Goal: Go to known website: Access a specific website the user already knows

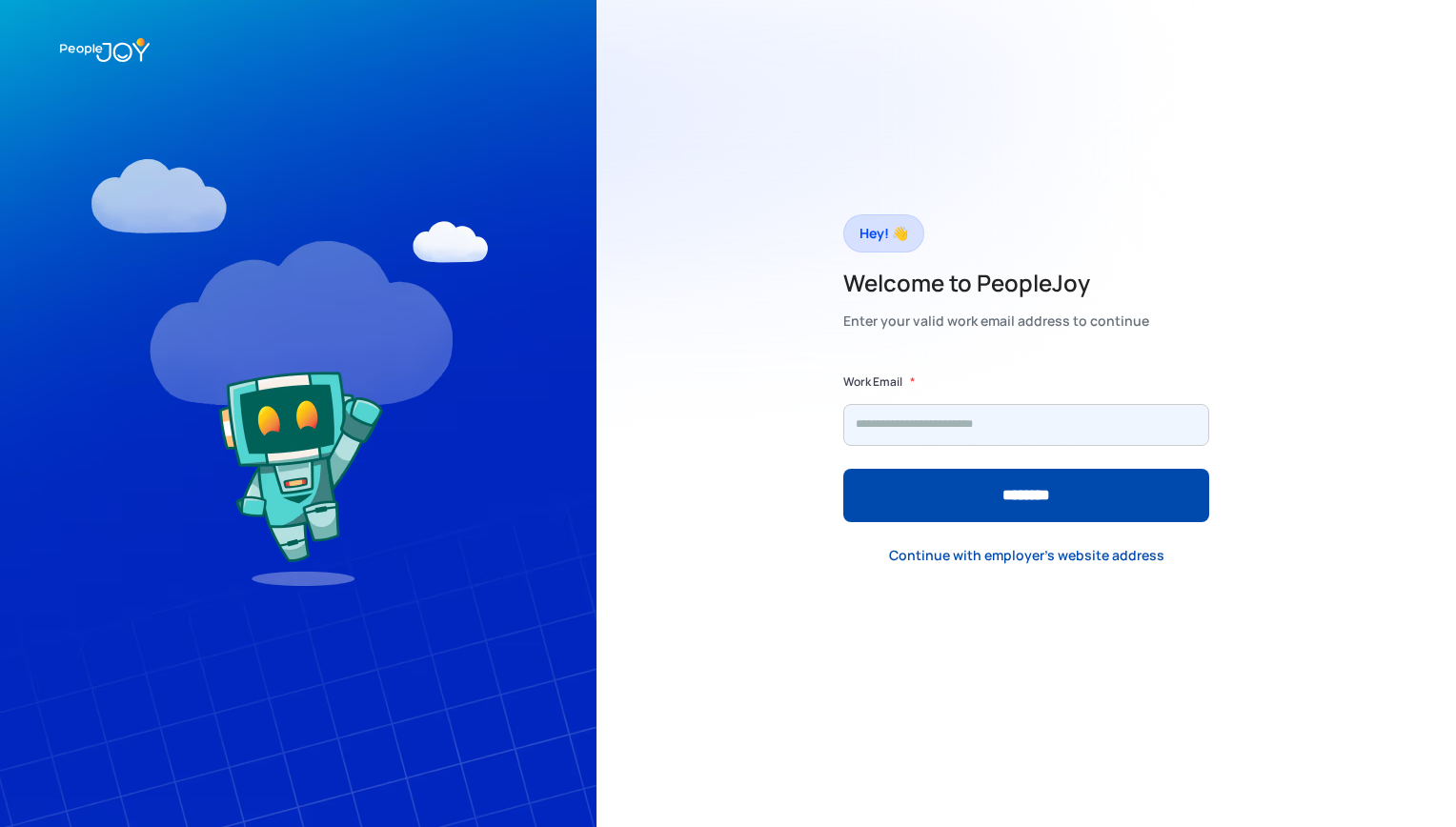
click at [973, 427] on input "Form" at bounding box center [1026, 424] width 366 height 42
type input "**********"
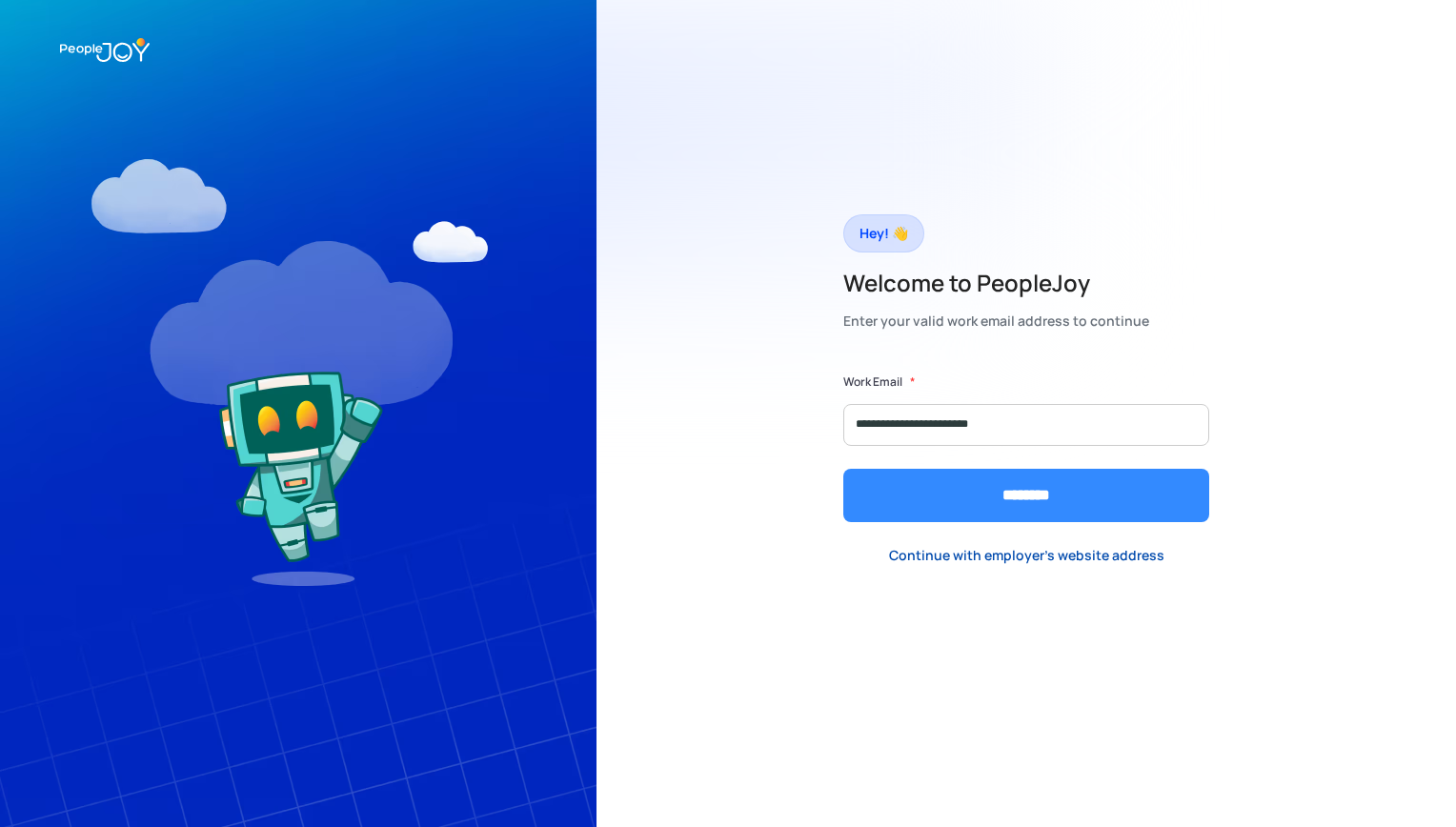
click at [1015, 491] on input "********" at bounding box center [1026, 496] width 366 height 53
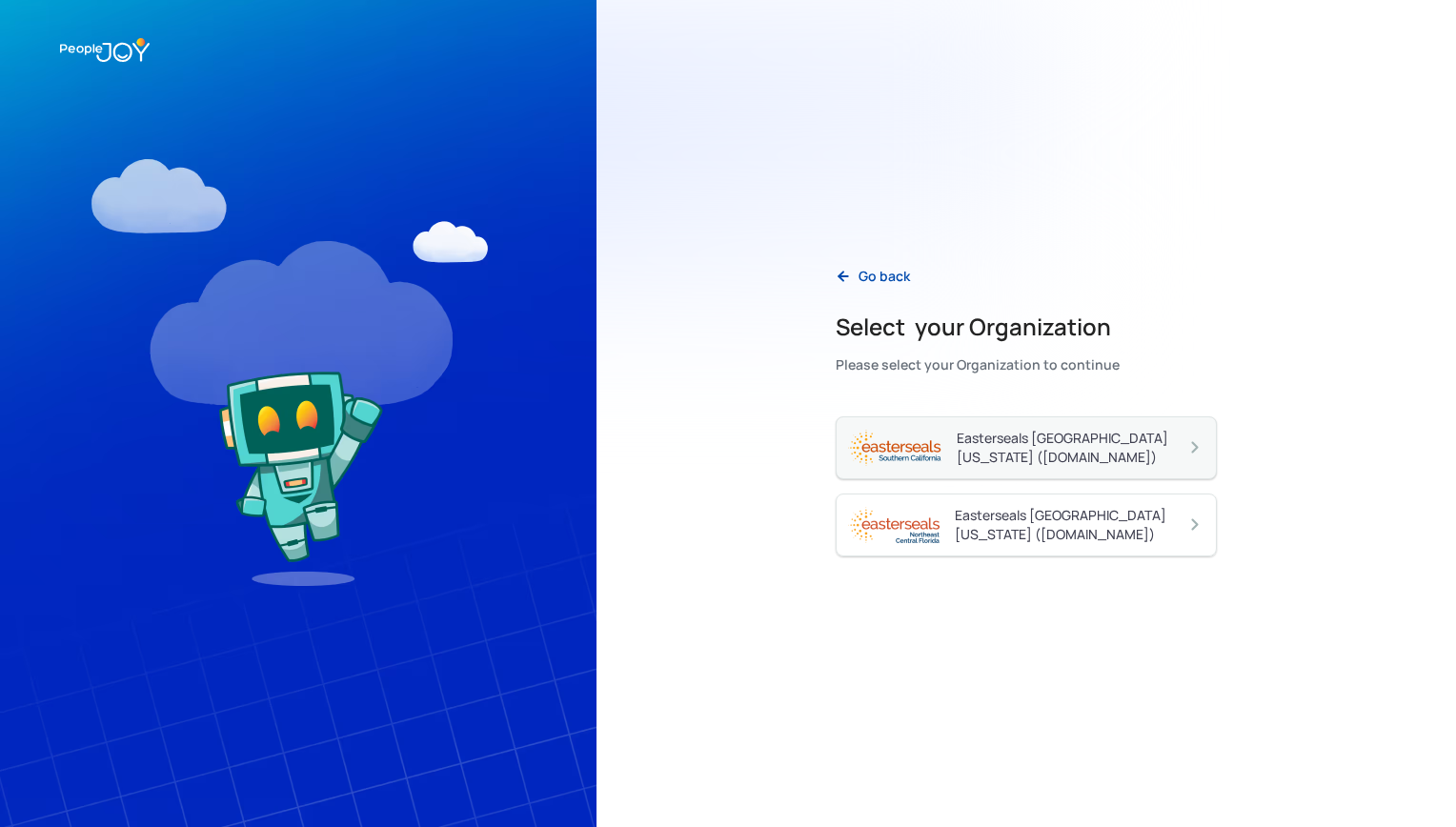
click at [1154, 462] on div "Easterseals [GEOGRAPHIC_DATA][US_STATE] ([DOMAIN_NAME])" at bounding box center [1070, 447] width 228 height 39
